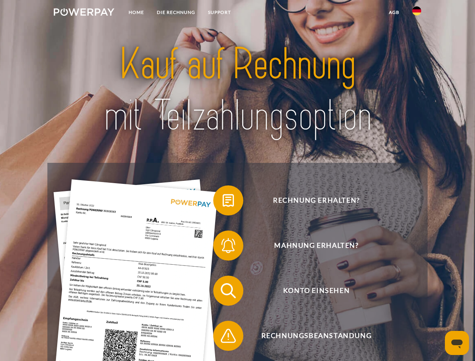
click at [84, 13] on img at bounding box center [84, 12] width 61 height 8
click at [417, 13] on img at bounding box center [416, 10] width 9 height 9
click at [394, 12] on link "agb" at bounding box center [394, 13] width 23 height 14
click at [223, 202] on span at bounding box center [217, 201] width 38 height 38
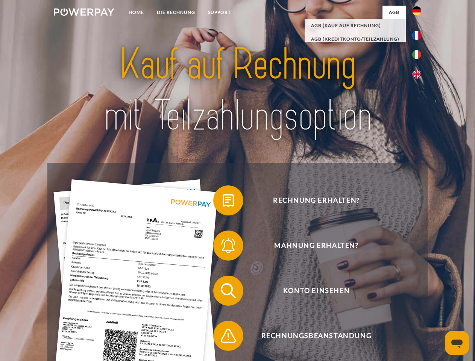
click at [223, 247] on span at bounding box center [217, 246] width 38 height 38
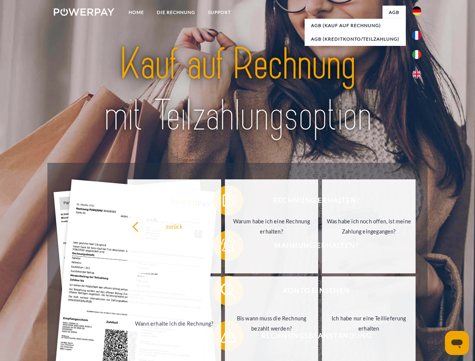
click at [225, 292] on link "Bis wann muss die Rechnung bezahlt werden?" at bounding box center [272, 324] width 94 height 94
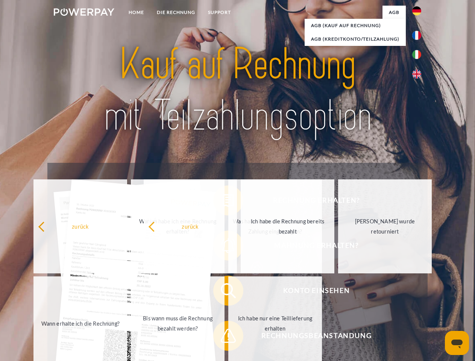
click at [223, 337] on span at bounding box center [217, 336] width 38 height 38
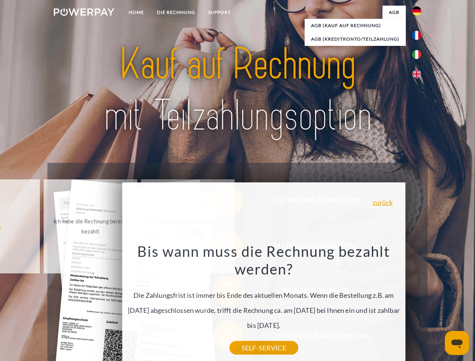
click at [457, 343] on icon "Messaging-Fenster öffnen" at bounding box center [456, 344] width 11 height 9
